Goal: Transaction & Acquisition: Purchase product/service

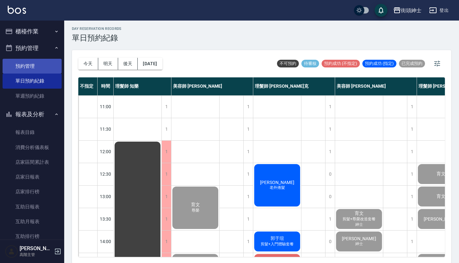
scroll to position [316, 49]
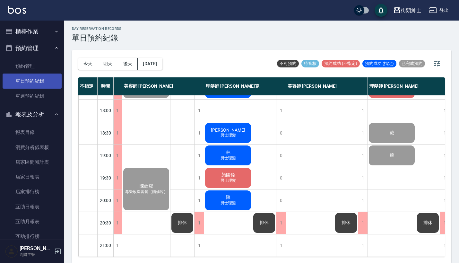
click at [42, 79] on link "單日預約紀錄" at bounding box center [32, 80] width 59 height 15
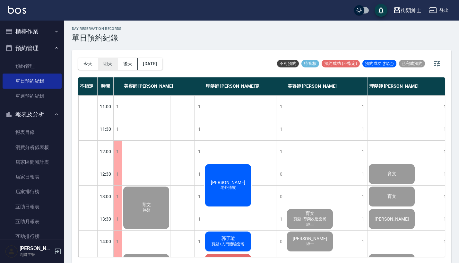
scroll to position [0, 49]
click at [109, 65] on button "明天" at bounding box center [108, 64] width 20 height 12
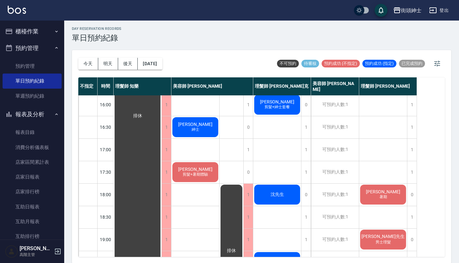
scroll to position [215, 0]
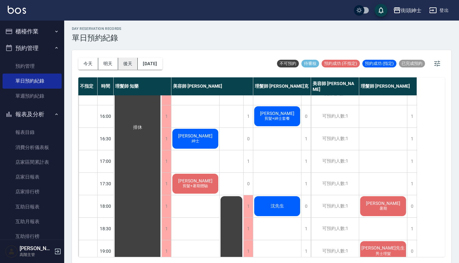
click at [134, 63] on button "後天" at bounding box center [128, 64] width 20 height 12
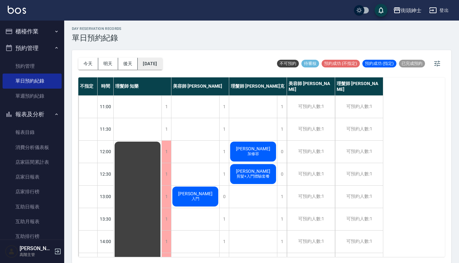
click at [157, 61] on button "2025/09/24" at bounding box center [150, 64] width 24 height 12
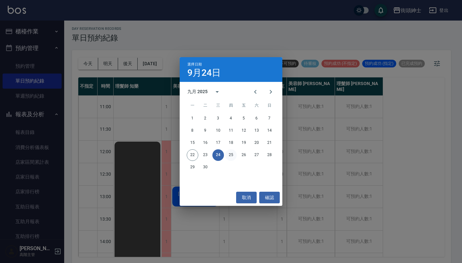
click at [234, 153] on button "25" at bounding box center [231, 155] width 12 height 12
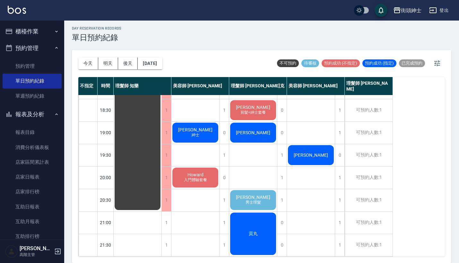
scroll to position [2, 0]
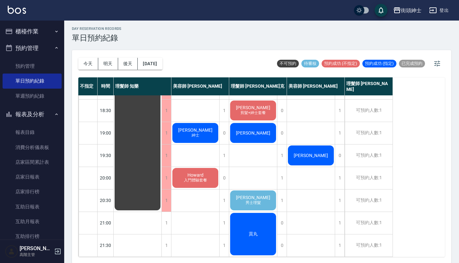
click at [250, 195] on span "Jason" at bounding box center [252, 197] width 37 height 5
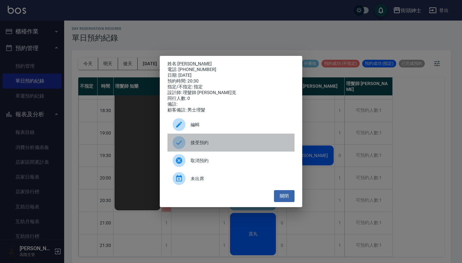
click at [227, 143] on span "接受預約" at bounding box center [239, 142] width 99 height 7
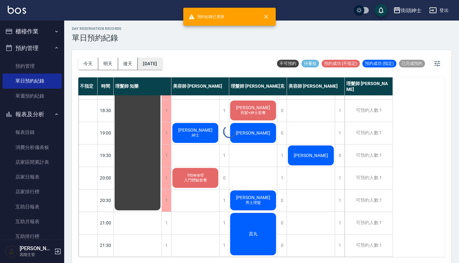
click at [162, 65] on button "2025/09/25" at bounding box center [150, 64] width 24 height 12
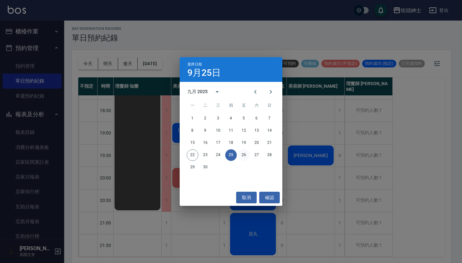
click at [240, 156] on button "26" at bounding box center [244, 155] width 12 height 12
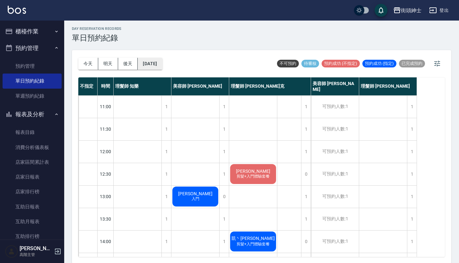
click at [162, 66] on button "2025/09/26" at bounding box center [150, 64] width 24 height 12
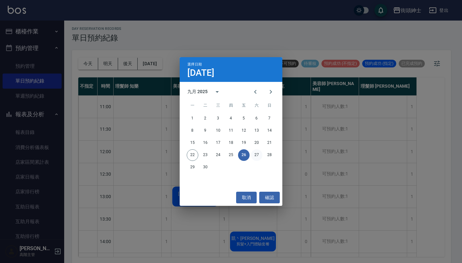
click at [255, 154] on button "27" at bounding box center [257, 155] width 12 height 12
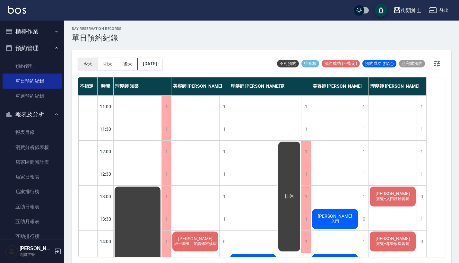
click at [93, 66] on button "今天" at bounding box center [88, 64] width 20 height 12
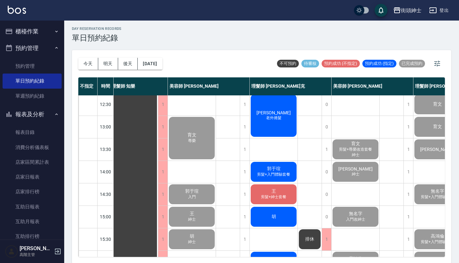
scroll to position [70, 4]
click at [287, 111] on div "李小姐 老外捲髮" at bounding box center [273, 115] width 48 height 44
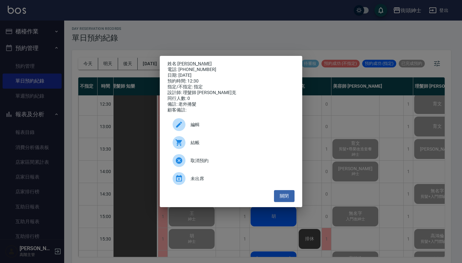
click at [330, 128] on div "姓名: 李小姐 電話: 0989111015 日期: 2025/09/22 預約時間: 12:30 指定/不指定: 指定 設計師: 理髮師 Vic 維克 同行…" at bounding box center [231, 131] width 462 height 263
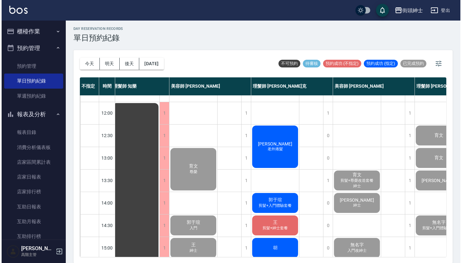
scroll to position [39, 4]
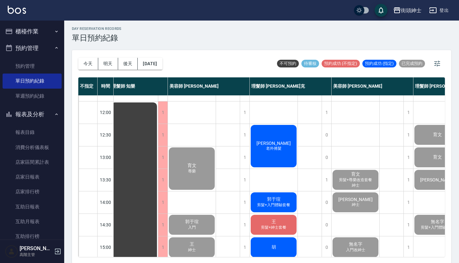
click at [271, 142] on span "[PERSON_NAME]" at bounding box center [273, 142] width 37 height 5
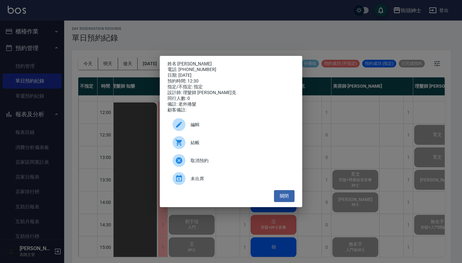
click at [229, 144] on span "結帳" at bounding box center [239, 142] width 99 height 7
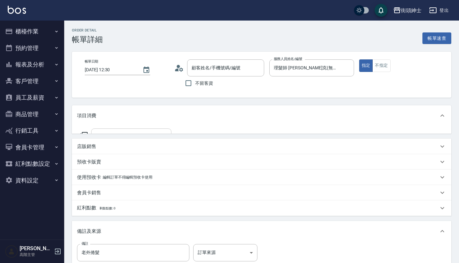
type input "[PERSON_NAME]/0989111015/null"
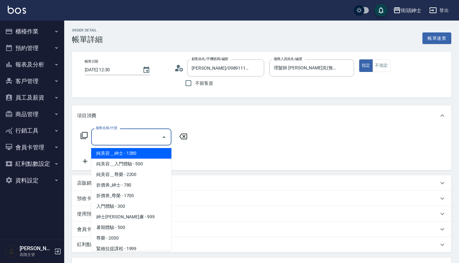
click at [134, 131] on input "服務名稱/代號" at bounding box center [126, 136] width 65 height 11
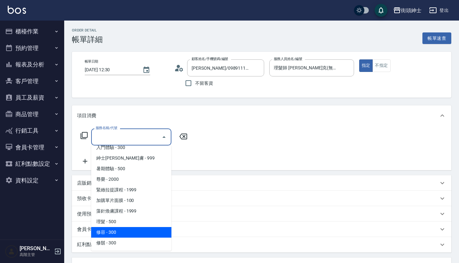
scroll to position [59, 0]
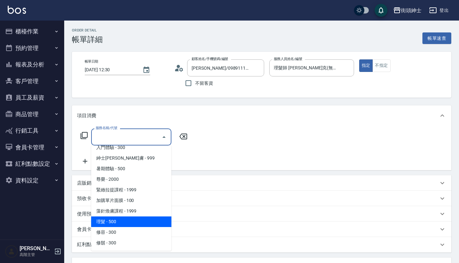
click at [143, 219] on span "理髮 - 500" at bounding box center [131, 221] width 80 height 11
type input "理髮(A02)"
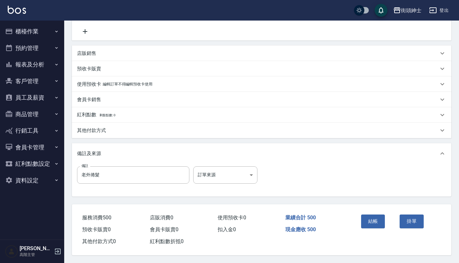
click at [356, 218] on div "結帳 掛單" at bounding box center [396, 225] width 93 height 43
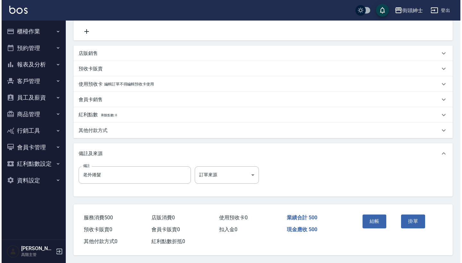
scroll to position [133, 0]
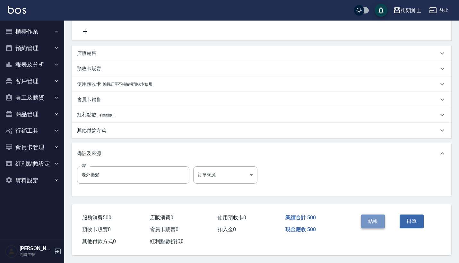
click at [367, 218] on button "結帳" at bounding box center [373, 220] width 24 height 13
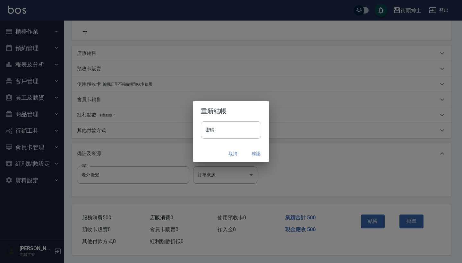
click at [260, 153] on button "確認" at bounding box center [256, 153] width 21 height 12
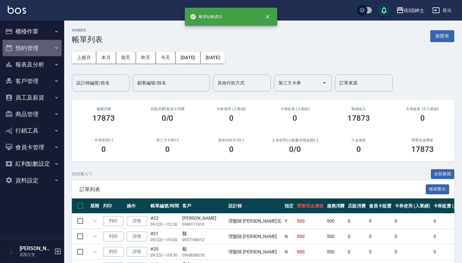
click at [48, 45] on button "預約管理" at bounding box center [32, 48] width 59 height 17
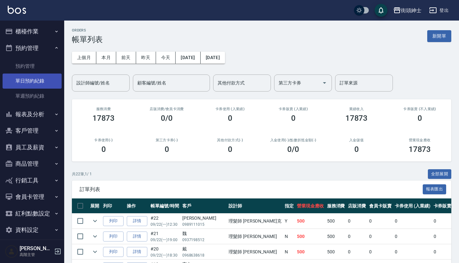
click at [47, 81] on link "單日預約紀錄" at bounding box center [32, 80] width 59 height 15
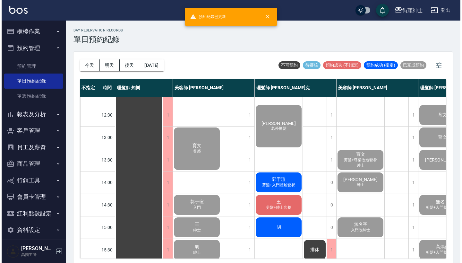
scroll to position [61, 0]
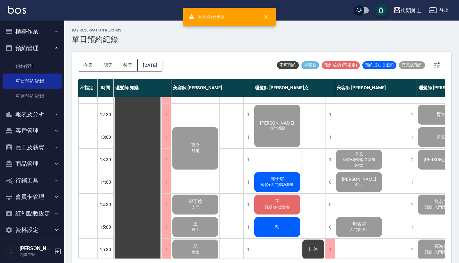
click at [277, 185] on span "剪髮+入門體驗套餐" at bounding box center [277, 184] width 36 height 5
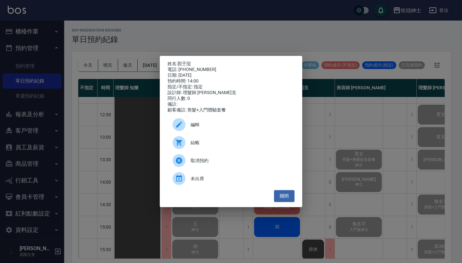
click at [234, 144] on span "結帳" at bounding box center [239, 142] width 99 height 7
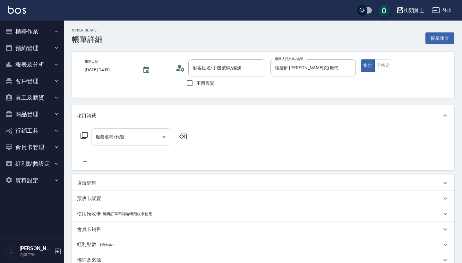
drag, startPoint x: 0, startPoint y: 0, endPoint x: 142, endPoint y: 134, distance: 195.1
click at [142, 134] on input "服務名稱/代號" at bounding box center [126, 136] width 65 height 11
type input "郭于瑄/0975695568/null"
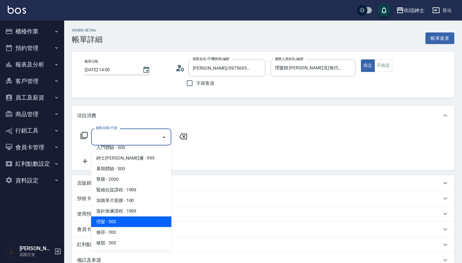
scroll to position [59, 0]
click at [145, 220] on span "理髮 - 500" at bounding box center [131, 221] width 80 height 11
type input "理髮(A02)"
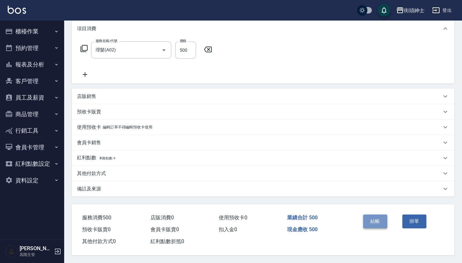
scroll to position [90, 0]
click at [369, 217] on button "結帳" at bounding box center [375, 220] width 24 height 13
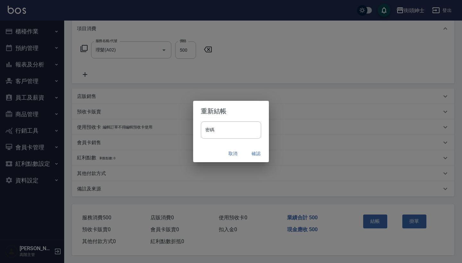
click at [257, 155] on button "確認" at bounding box center [256, 153] width 21 height 12
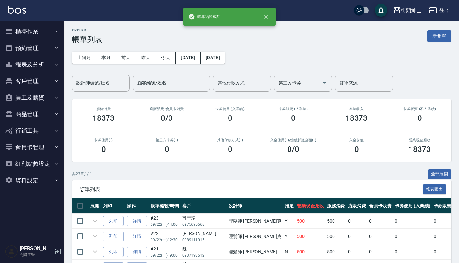
click at [53, 45] on button "預約管理" at bounding box center [32, 48] width 59 height 17
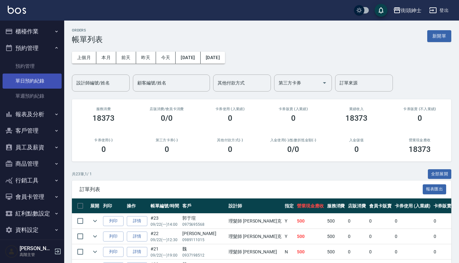
click at [44, 77] on link "單日預約紀錄" at bounding box center [32, 80] width 59 height 15
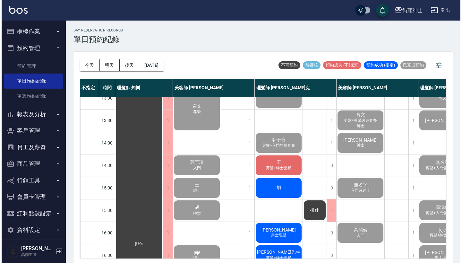
scroll to position [89, 0]
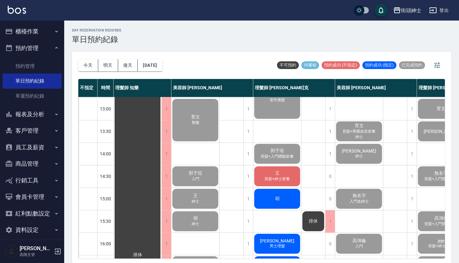
click at [279, 174] on span "王" at bounding box center [277, 173] width 7 height 6
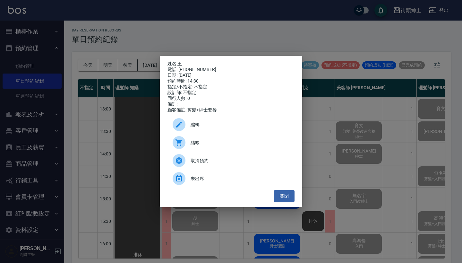
click at [218, 145] on span "結帳" at bounding box center [239, 142] width 99 height 7
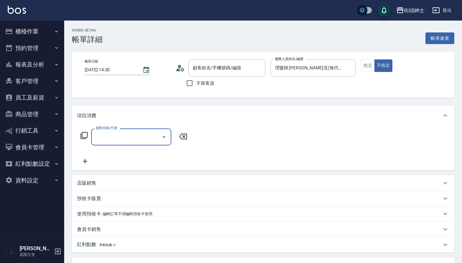
type input "王/0939777288/null"
click at [150, 137] on input "服務名稱/代號" at bounding box center [126, 136] width 65 height 11
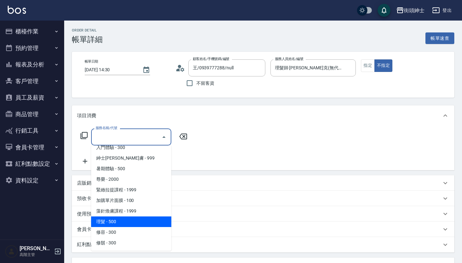
scroll to position [59, 0]
click at [140, 223] on span "理髮 - 500" at bounding box center [131, 221] width 80 height 11
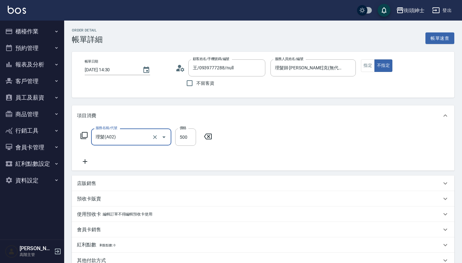
type input "理髮(A02)"
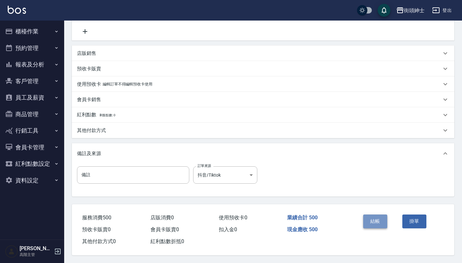
click at [381, 221] on button "結帳" at bounding box center [375, 220] width 24 height 13
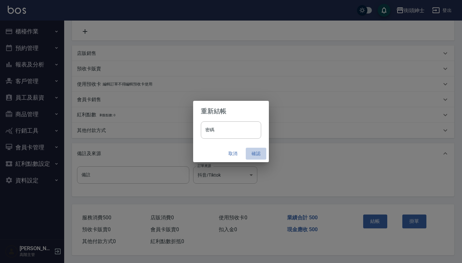
click at [256, 149] on button "確認" at bounding box center [256, 153] width 21 height 12
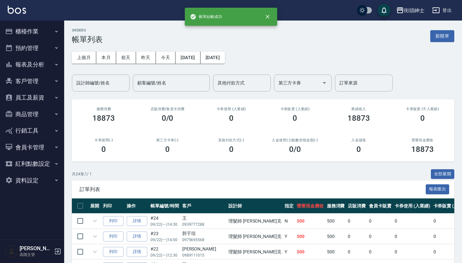
click at [53, 45] on button "預約管理" at bounding box center [32, 48] width 59 height 17
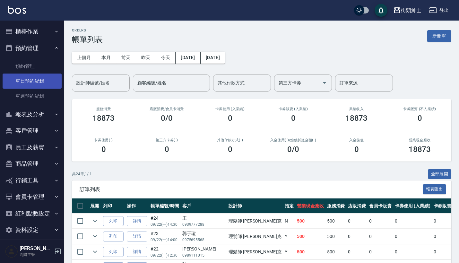
click at [44, 77] on link "單日預約紀錄" at bounding box center [32, 80] width 59 height 15
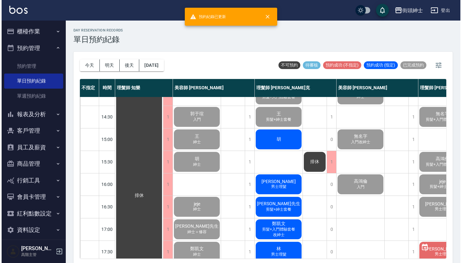
scroll to position [152, 0]
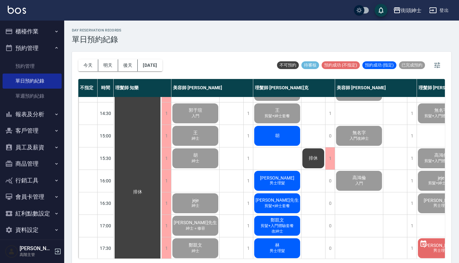
click at [287, 130] on div "胡" at bounding box center [277, 136] width 48 height 22
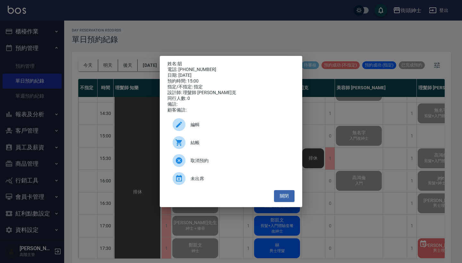
click at [221, 140] on div "結帳" at bounding box center [230, 142] width 127 height 18
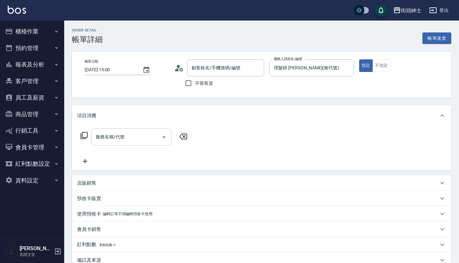
type input "胡/0977655039/null"
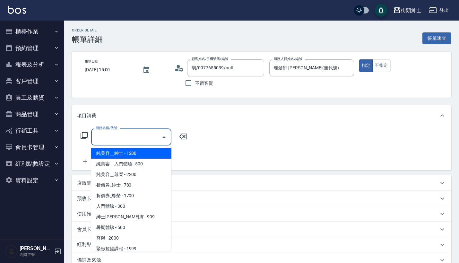
click at [137, 141] on input "服務名稱/代號" at bounding box center [126, 136] width 65 height 11
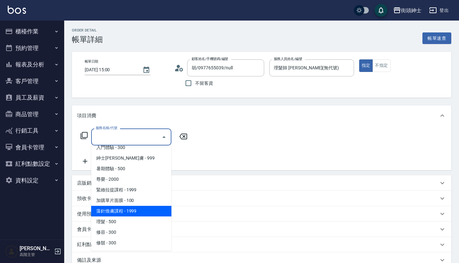
scroll to position [59, 0]
click at [144, 215] on span "藻針煥膚課程 - 1999" at bounding box center [131, 211] width 80 height 11
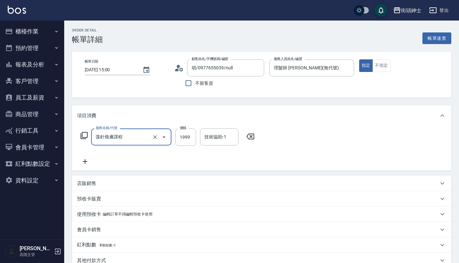
click at [128, 135] on input "藻針煥膚課程" at bounding box center [122, 136] width 56 height 11
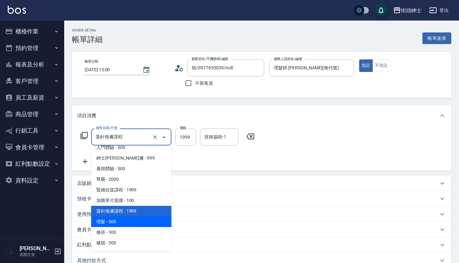
click at [136, 225] on span "理髮 - 500" at bounding box center [131, 221] width 80 height 11
type input "理髮(A02)"
type input "500"
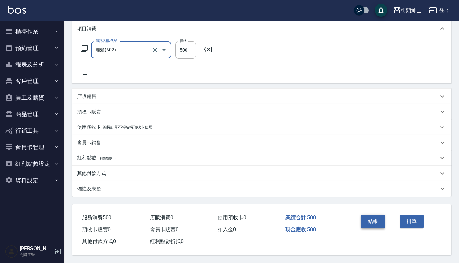
click at [378, 215] on button "結帳" at bounding box center [373, 220] width 24 height 13
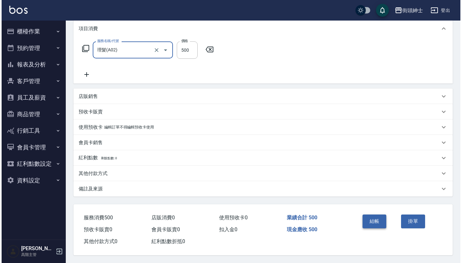
scroll to position [90, 0]
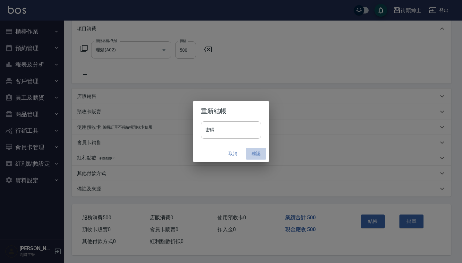
click at [258, 153] on button "確認" at bounding box center [256, 153] width 21 height 12
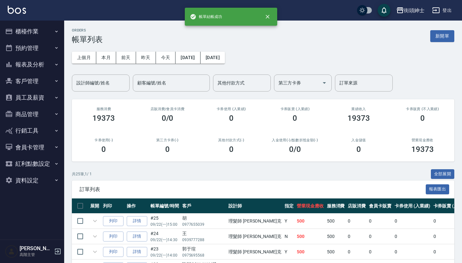
click at [44, 50] on button "預約管理" at bounding box center [32, 48] width 59 height 17
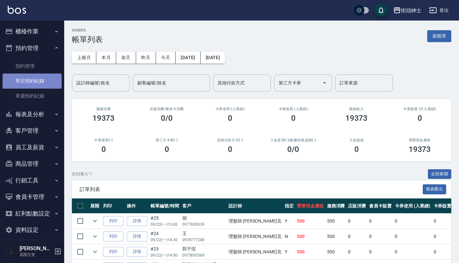
click at [48, 80] on link "單日預約紀錄" at bounding box center [32, 80] width 59 height 15
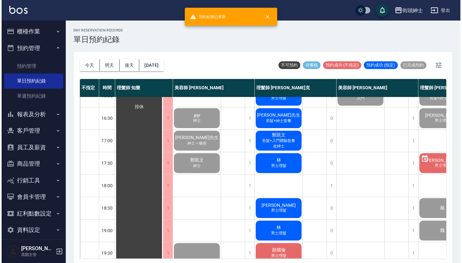
scroll to position [210, 0]
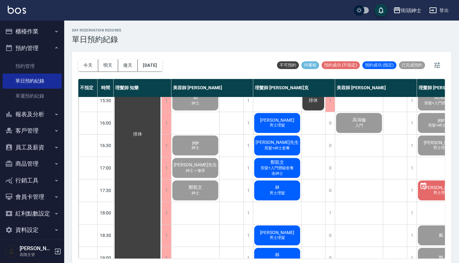
click at [284, 127] on span "男士理髮" at bounding box center [277, 124] width 18 height 5
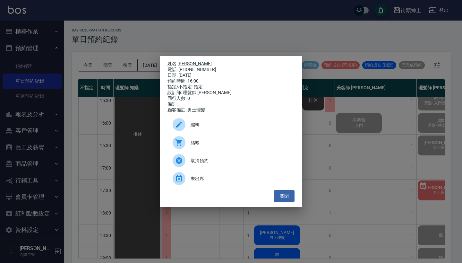
click at [234, 150] on div "結帳" at bounding box center [230, 142] width 127 height 18
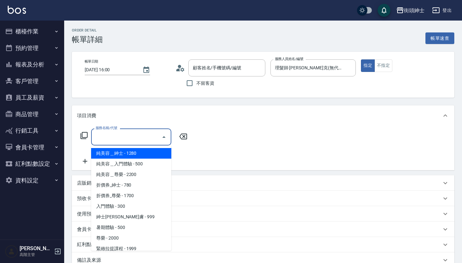
type input "[PERSON_NAME]/0989862838/null"
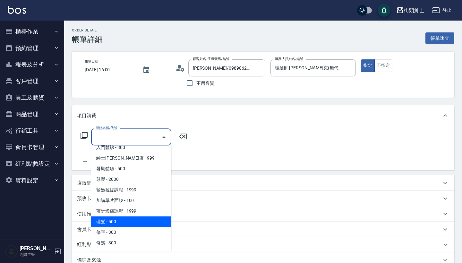
scroll to position [59, 0]
click at [138, 218] on span "理髮 - 500" at bounding box center [131, 221] width 80 height 11
type input "理髮(A02)"
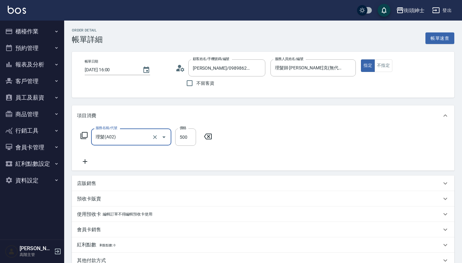
scroll to position [57, 0]
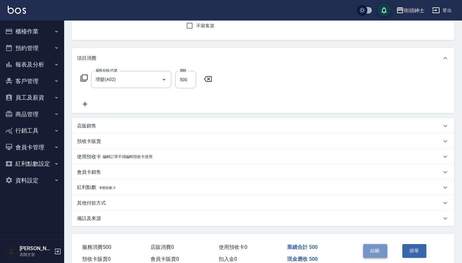
click at [379, 247] on button "結帳" at bounding box center [375, 250] width 24 height 13
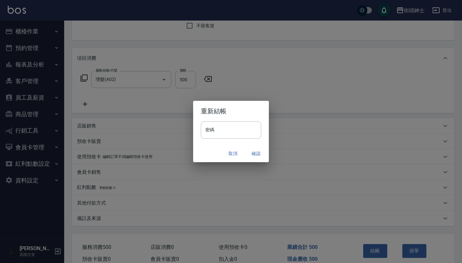
click at [253, 154] on button "確認" at bounding box center [256, 153] width 21 height 12
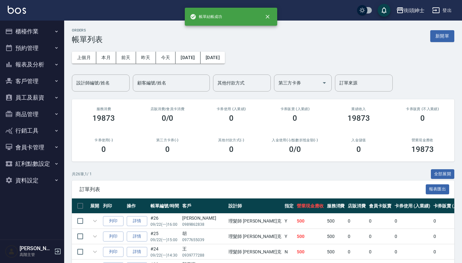
click at [44, 46] on button "預約管理" at bounding box center [32, 48] width 59 height 17
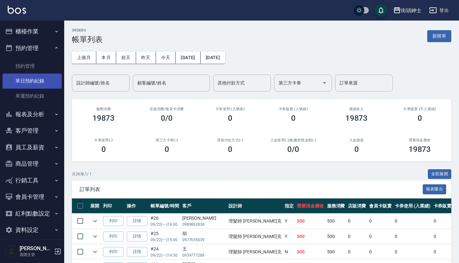
click at [46, 77] on link "單日預約紀錄" at bounding box center [32, 80] width 59 height 15
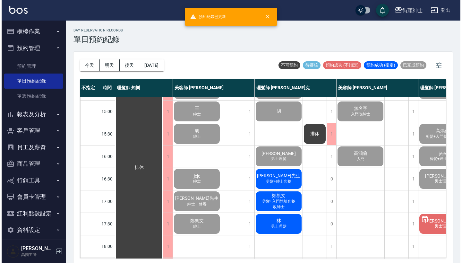
scroll to position [213, 0]
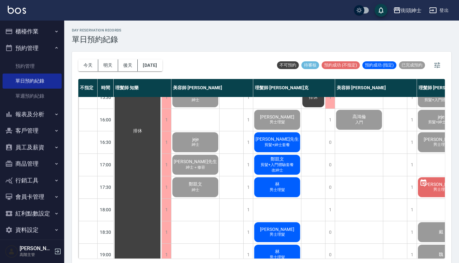
click at [291, 144] on div "哈先生 剪髮+紳士套餐" at bounding box center [277, 142] width 48 height 22
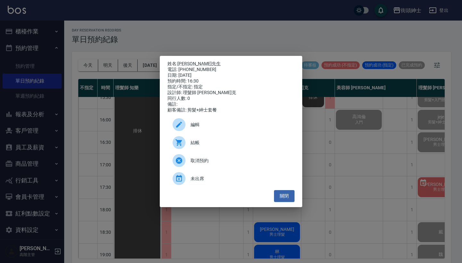
click at [202, 144] on span "結帳" at bounding box center [239, 142] width 99 height 7
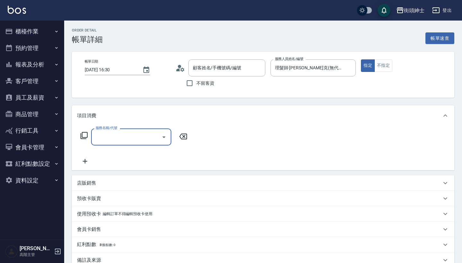
type input "[PERSON_NAME]先生/0958783786/null"
click at [132, 139] on input "服務名稱/代號" at bounding box center [126, 136] width 65 height 11
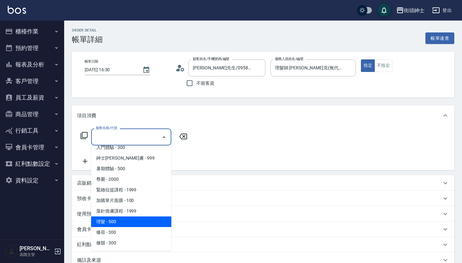
scroll to position [59, 0]
click at [147, 221] on span "理髮 - 500" at bounding box center [131, 221] width 80 height 11
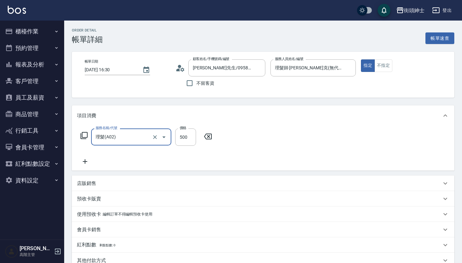
type input "理髮(A02)"
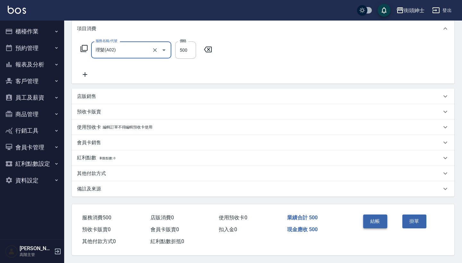
scroll to position [90, 0]
click at [373, 222] on button "結帳" at bounding box center [375, 220] width 24 height 13
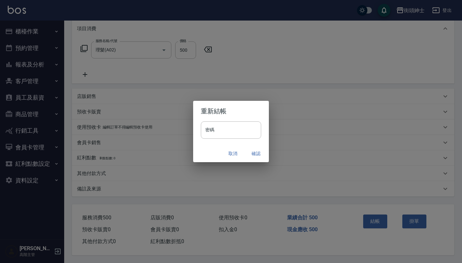
click at [250, 153] on button "確認" at bounding box center [256, 153] width 21 height 12
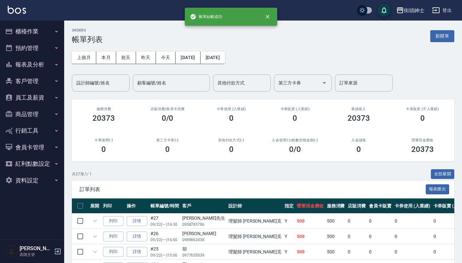
click at [37, 40] on button "預約管理" at bounding box center [32, 48] width 59 height 17
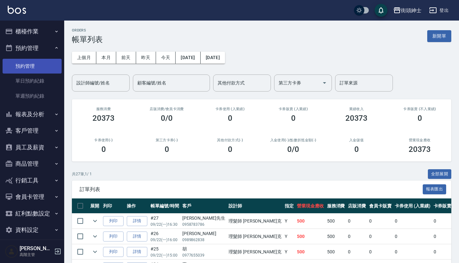
click at [40, 73] on link "預約管理" at bounding box center [32, 66] width 59 height 15
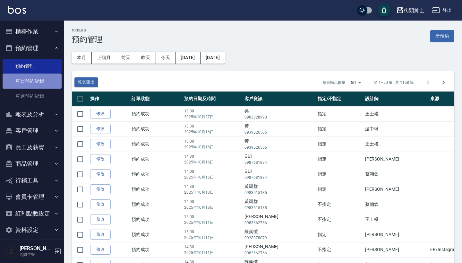
click at [41, 82] on link "單日預約紀錄" at bounding box center [32, 80] width 59 height 15
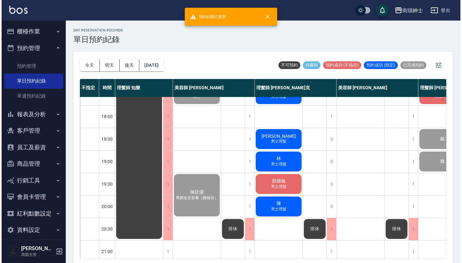
scroll to position [229, 0]
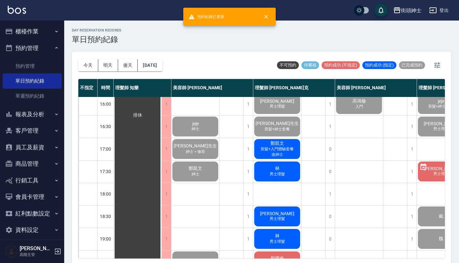
click at [282, 151] on span "剪髮+入門體驗套餐" at bounding box center [277, 148] width 36 height 5
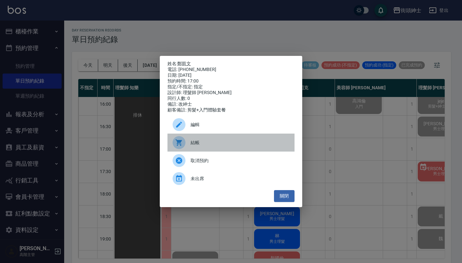
click at [227, 143] on span "結帳" at bounding box center [239, 142] width 99 height 7
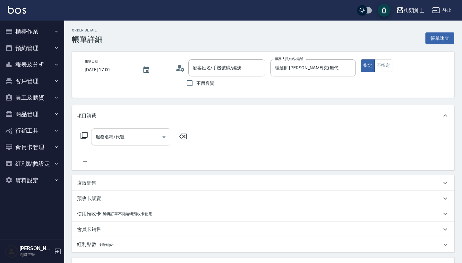
click at [150, 143] on div "服務名稱/代號" at bounding box center [131, 136] width 80 height 17
type input "[PERSON_NAME]/0971862958/null"
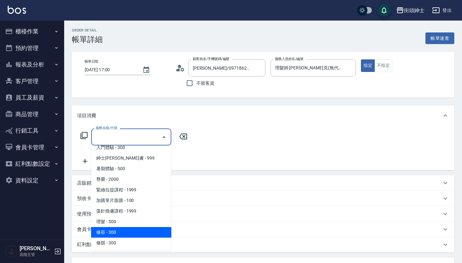
scroll to position [59, 0]
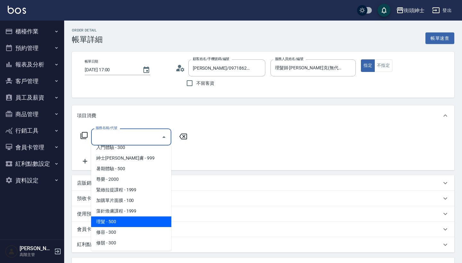
click at [147, 221] on span "理髮 - 500" at bounding box center [131, 221] width 80 height 11
type input "理髮(A02)"
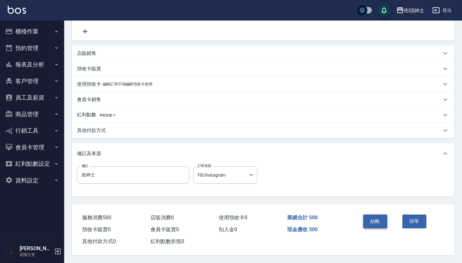
scroll to position [133, 0]
click at [364, 220] on button "結帳" at bounding box center [375, 220] width 24 height 13
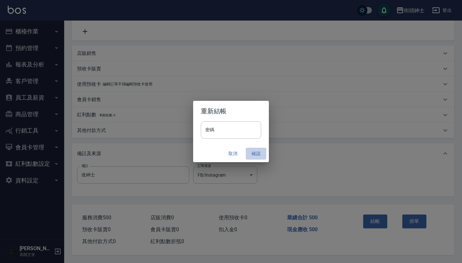
click at [253, 149] on button "確認" at bounding box center [256, 153] width 21 height 12
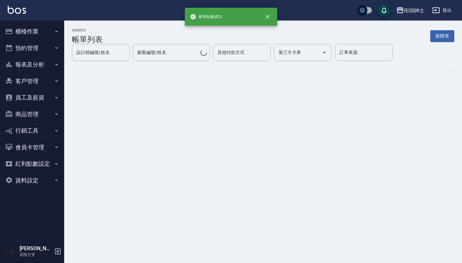
click at [52, 45] on button "預約管理" at bounding box center [32, 48] width 59 height 17
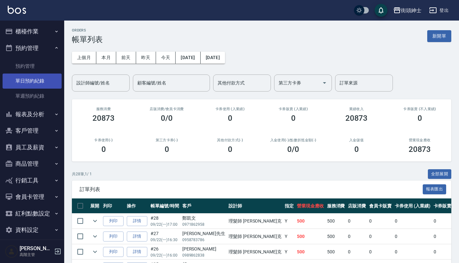
click at [40, 79] on link "單日預約紀錄" at bounding box center [32, 80] width 59 height 15
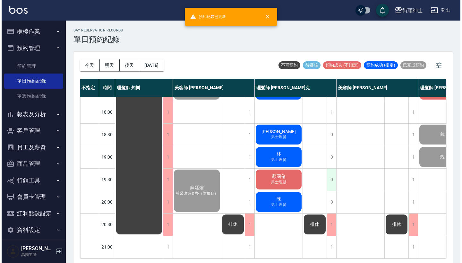
scroll to position [266, 0]
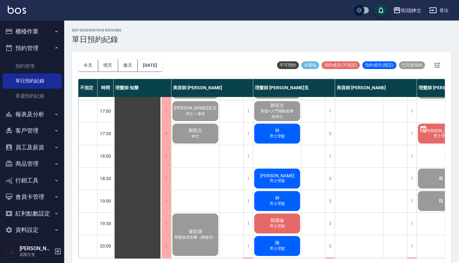
click at [279, 132] on span "林" at bounding box center [277, 131] width 7 height 6
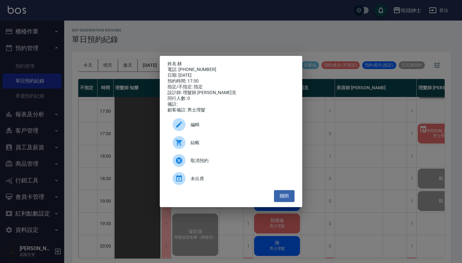
click at [215, 146] on span "結帳" at bounding box center [239, 142] width 99 height 7
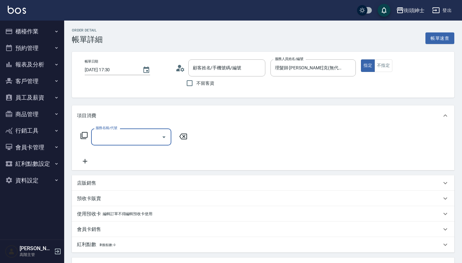
click at [136, 131] on input "服務名稱/代號" at bounding box center [126, 136] width 65 height 11
type input "林/0915801125/null"
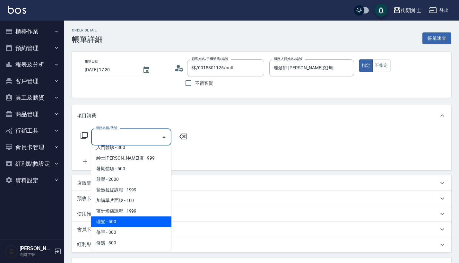
scroll to position [59, 0]
click at [132, 218] on span "理髮 - 500" at bounding box center [131, 221] width 80 height 11
type input "理髮(A02)"
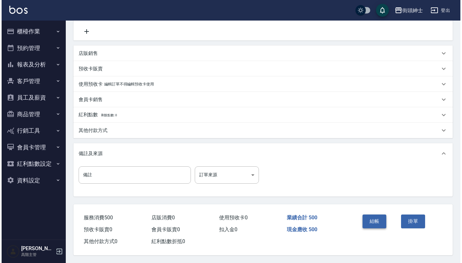
scroll to position [133, 0]
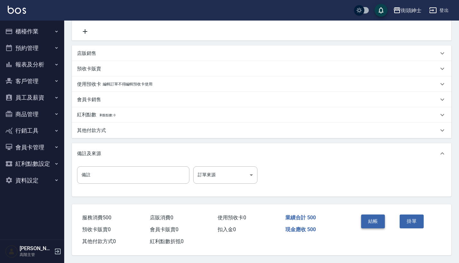
click at [370, 218] on button "結帳" at bounding box center [373, 220] width 24 height 13
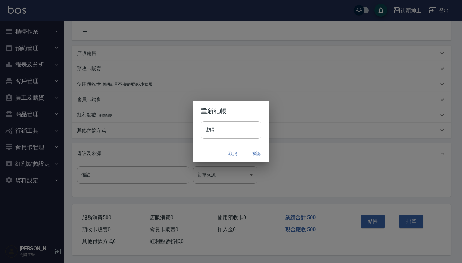
click at [254, 153] on button "確認" at bounding box center [256, 153] width 21 height 12
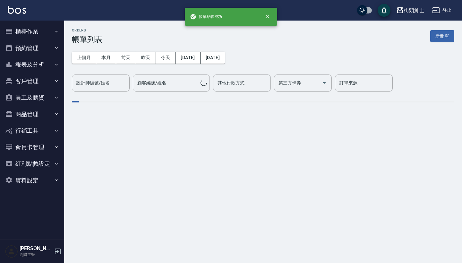
click at [52, 45] on button "預約管理" at bounding box center [32, 48] width 59 height 17
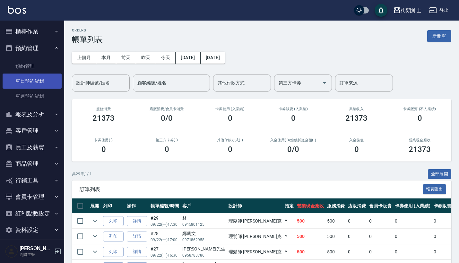
click at [51, 77] on link "單日預約紀錄" at bounding box center [32, 80] width 59 height 15
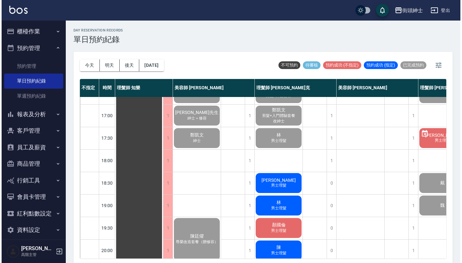
scroll to position [274, 0]
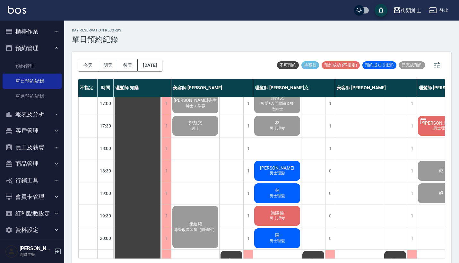
click at [278, 166] on span "[PERSON_NAME]" at bounding box center [276, 167] width 37 height 5
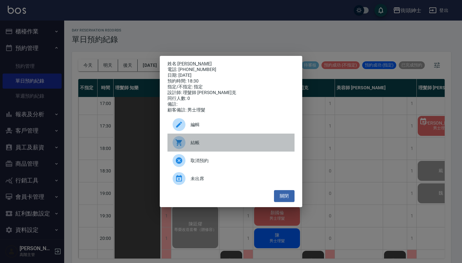
click at [221, 143] on span "結帳" at bounding box center [239, 142] width 99 height 7
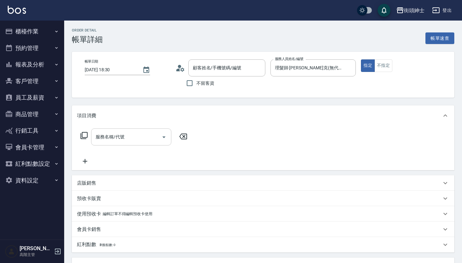
type input "[PERSON_NAME]/0975928793/null"
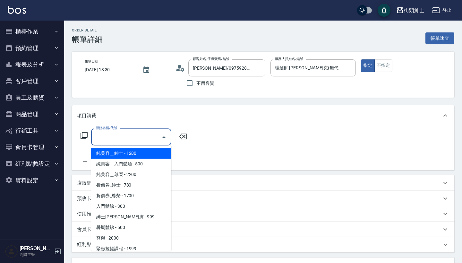
click at [139, 136] on input "服務名稱/代號" at bounding box center [126, 136] width 65 height 11
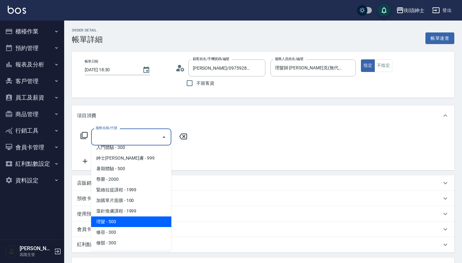
scroll to position [59, 0]
click at [142, 219] on span "理髮 - 500" at bounding box center [131, 221] width 80 height 11
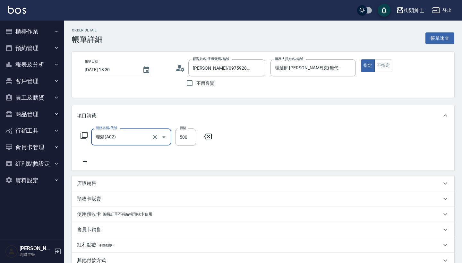
type input "理髮(A02)"
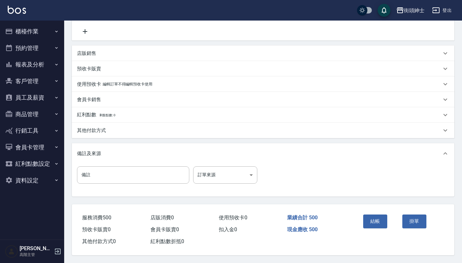
scroll to position [133, 0]
click at [385, 217] on button "結帳" at bounding box center [375, 220] width 24 height 13
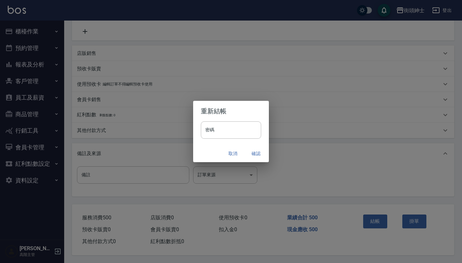
click at [257, 154] on button "確認" at bounding box center [256, 153] width 21 height 12
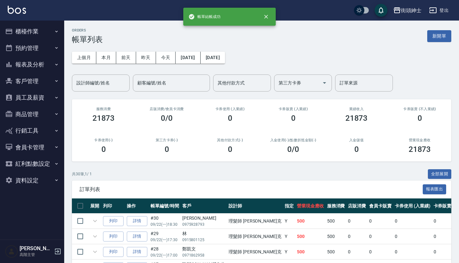
click at [20, 45] on button "預約管理" at bounding box center [32, 48] width 59 height 17
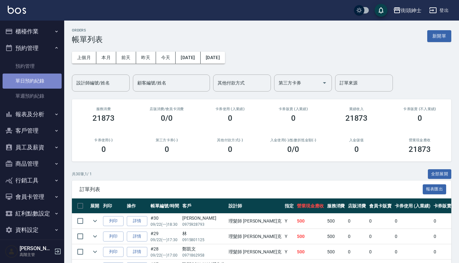
click at [35, 82] on link "單日預約紀錄" at bounding box center [32, 80] width 59 height 15
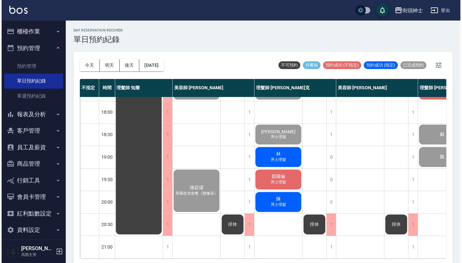
scroll to position [316, 0]
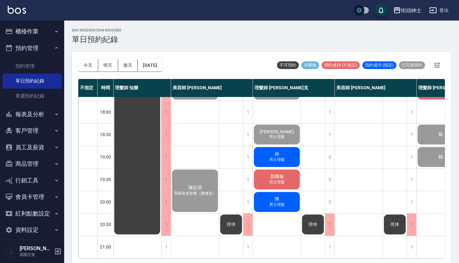
click at [281, 150] on div "林 男士理髮" at bounding box center [277, 157] width 48 height 22
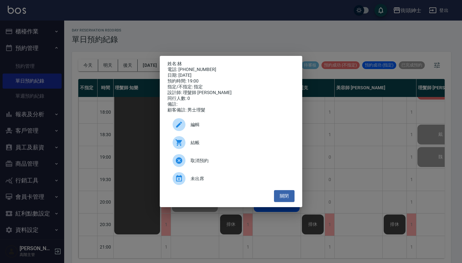
click at [218, 142] on div "結帳" at bounding box center [230, 142] width 127 height 18
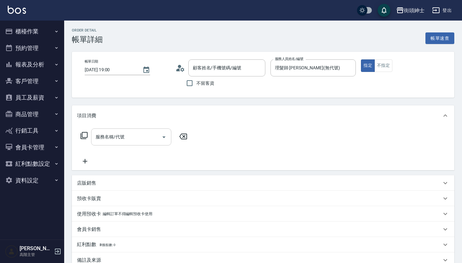
click at [142, 136] on input "服務名稱/代號" at bounding box center [126, 136] width 65 height 11
type input "林/0984254196/null"
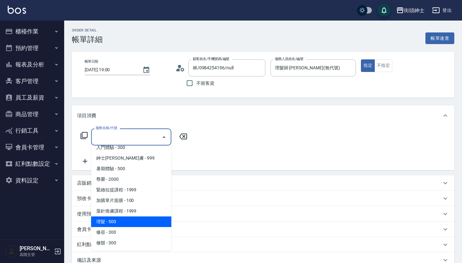
scroll to position [59, 0]
click at [142, 220] on span "理髮 - 500" at bounding box center [131, 221] width 80 height 11
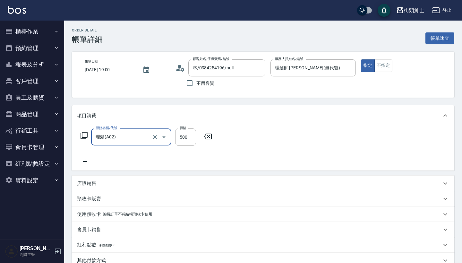
type input "理髮(A02)"
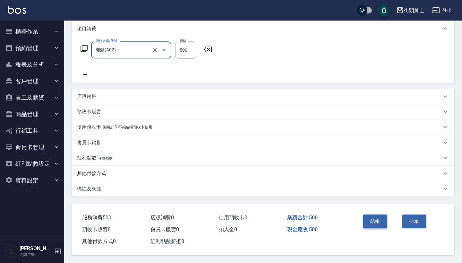
scroll to position [90, 0]
click at [364, 215] on button "結帳" at bounding box center [375, 220] width 24 height 13
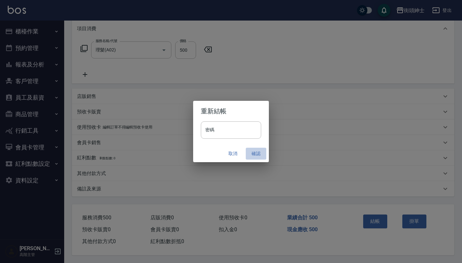
click at [253, 153] on button "確認" at bounding box center [256, 153] width 21 height 12
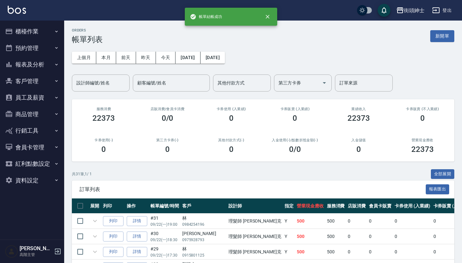
click at [35, 48] on button "預約管理" at bounding box center [32, 48] width 59 height 17
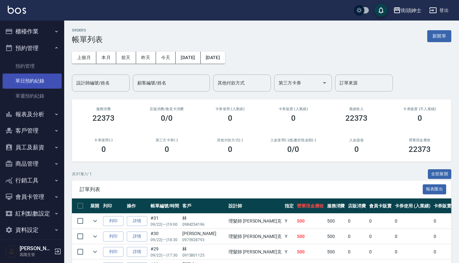
click at [43, 75] on link "單日預約紀錄" at bounding box center [32, 80] width 59 height 15
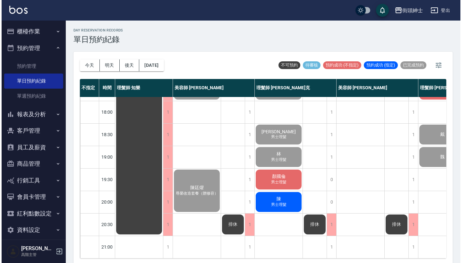
scroll to position [316, 0]
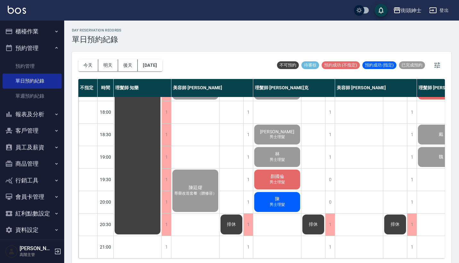
click at [285, 171] on div "[PERSON_NAME] 男士理髮" at bounding box center [277, 179] width 48 height 22
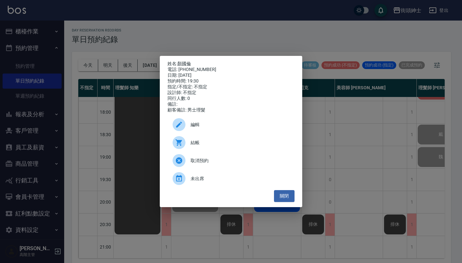
click at [211, 146] on span "結帳" at bounding box center [239, 142] width 99 height 7
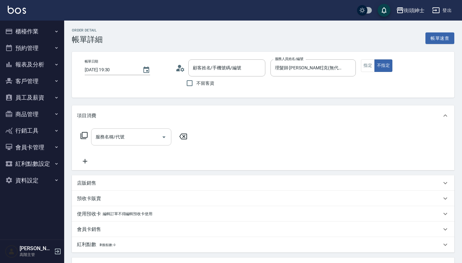
click at [147, 138] on input "服務名稱/代號" at bounding box center [126, 136] width 65 height 11
type input "顏國倫/0978096898/null"
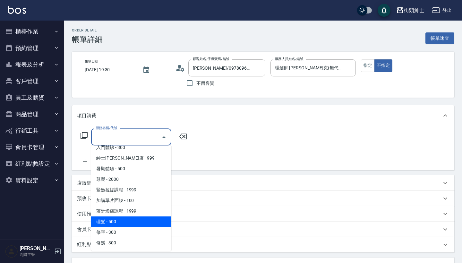
scroll to position [59, 0]
click at [146, 225] on span "理髮 - 500" at bounding box center [131, 221] width 80 height 11
type input "理髮(A02)"
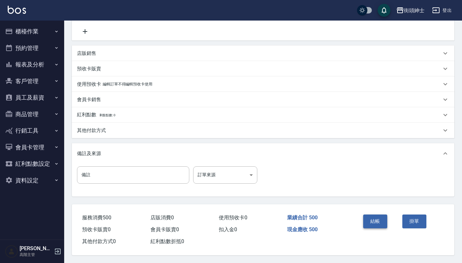
scroll to position [133, 0]
click at [381, 218] on button "結帳" at bounding box center [375, 220] width 24 height 13
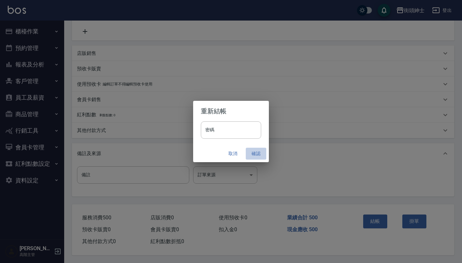
click at [248, 149] on button "確認" at bounding box center [256, 153] width 21 height 12
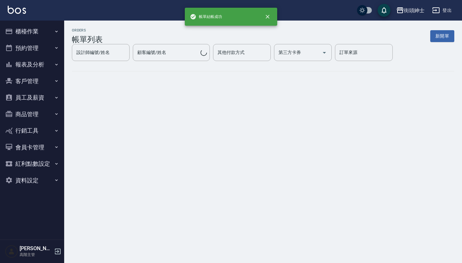
click at [46, 46] on button "預約管理" at bounding box center [32, 48] width 59 height 17
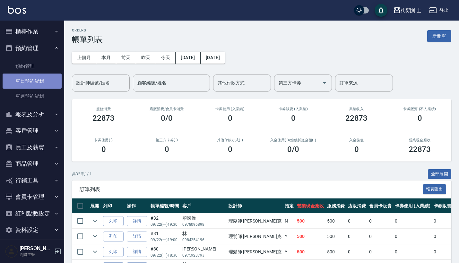
click at [49, 79] on link "單日預約紀錄" at bounding box center [32, 80] width 59 height 15
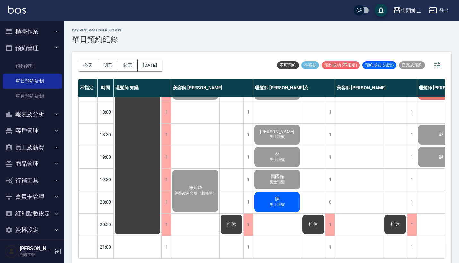
click at [281, 195] on div "陳 男士理髮" at bounding box center [277, 202] width 48 height 22
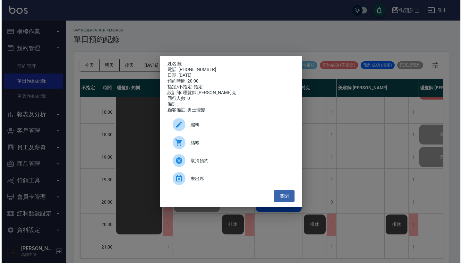
scroll to position [316, 0]
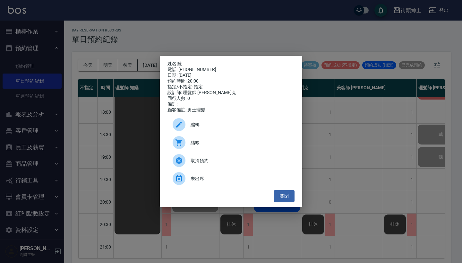
click at [227, 146] on span "結帳" at bounding box center [239, 142] width 99 height 7
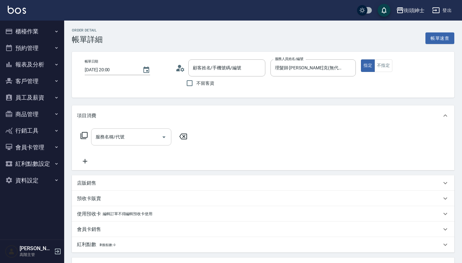
drag, startPoint x: 0, startPoint y: 0, endPoint x: 143, endPoint y: 143, distance: 202.0
click at [143, 143] on div "服務名稱/代號" at bounding box center [131, 136] width 80 height 17
type input "陳/0928832393/null"
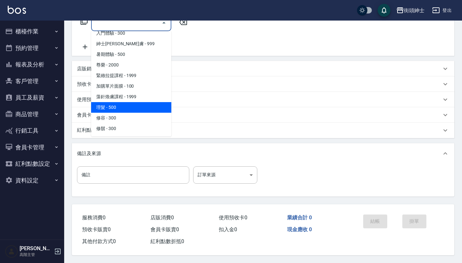
scroll to position [59, 0]
click at [139, 103] on span "理髮 - 500" at bounding box center [131, 107] width 80 height 11
type input "理髮(A02)"
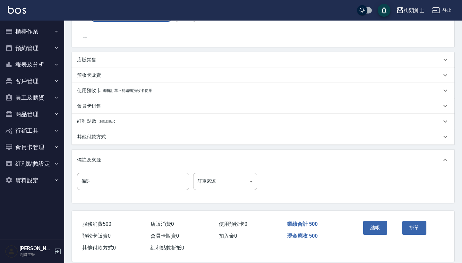
scroll to position [122, 0]
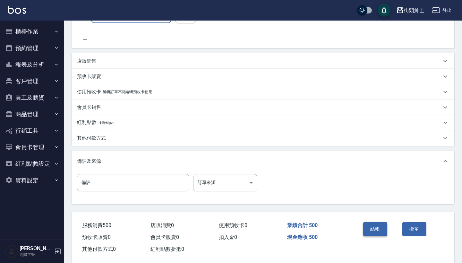
click at [383, 225] on button "結帳" at bounding box center [375, 228] width 24 height 13
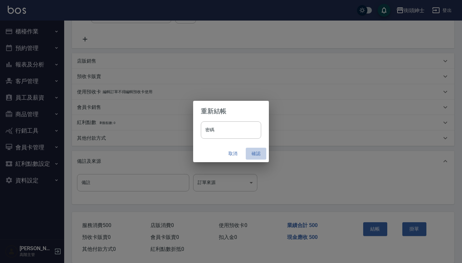
click at [257, 150] on button "確認" at bounding box center [256, 153] width 21 height 12
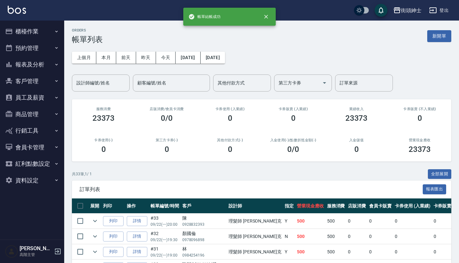
click at [43, 30] on button "櫃檯作業" at bounding box center [32, 31] width 59 height 17
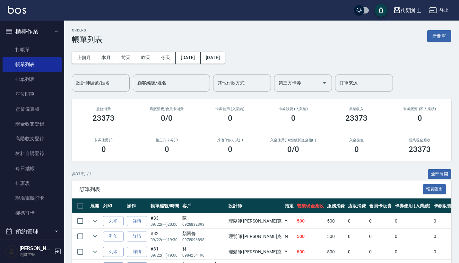
click at [119, 32] on div "ORDERS 帳單列表 新開單" at bounding box center [261, 36] width 379 height 16
